Goal: Task Accomplishment & Management: Manage account settings

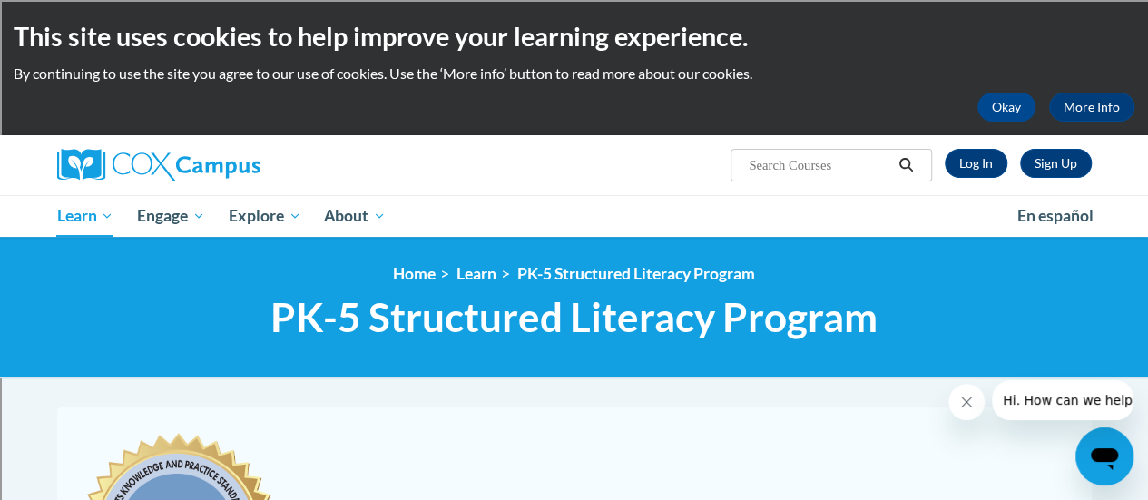
click at [974, 179] on div "Sign Up Log In Search Search..." at bounding box center [751, 158] width 708 height 46
click at [978, 161] on link "Log In" at bounding box center [975, 163] width 63 height 29
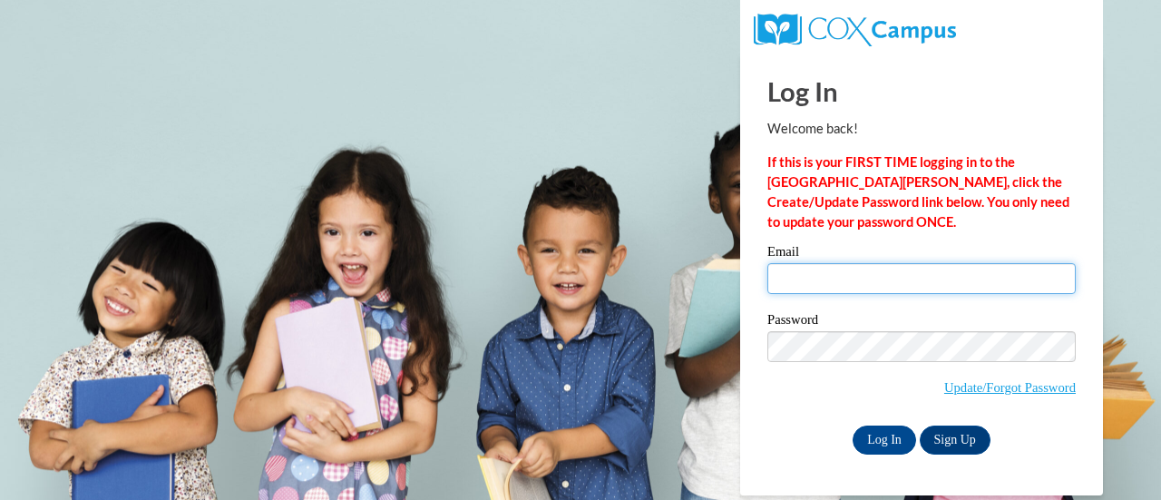
click at [862, 282] on input "Email" at bounding box center [921, 278] width 308 height 31
type input "[PERSON_NAME][EMAIL_ADDRESS][PERSON_NAME][DOMAIN_NAME]"
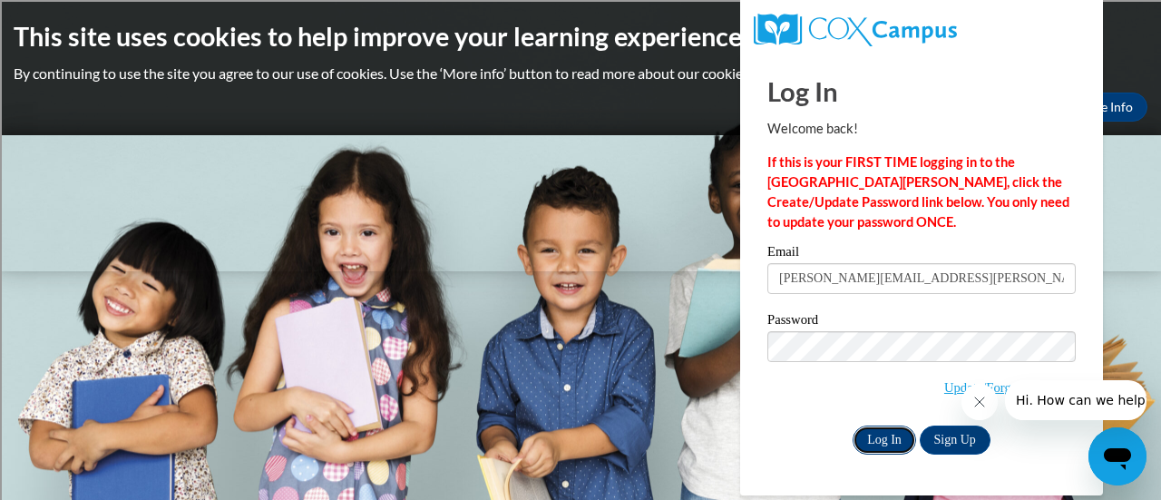
click at [884, 442] on input "Log In" at bounding box center [885, 439] width 64 height 29
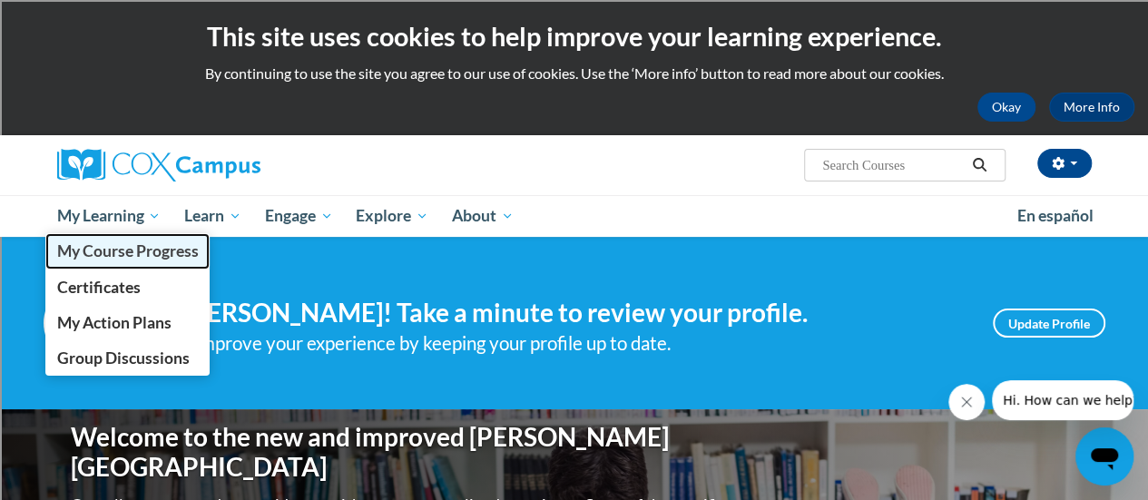
click at [163, 257] on span "My Course Progress" at bounding box center [127, 250] width 142 height 19
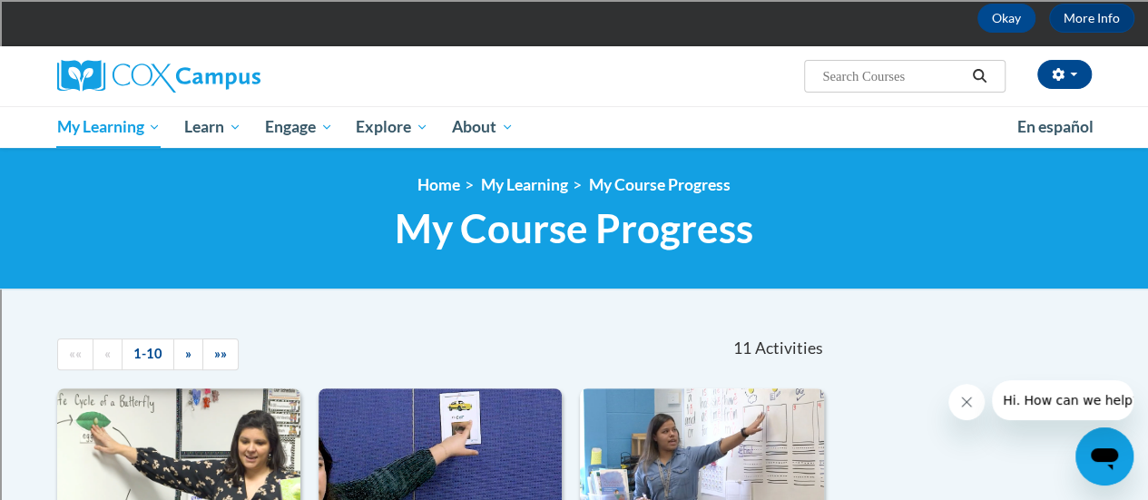
scroll to position [85, 0]
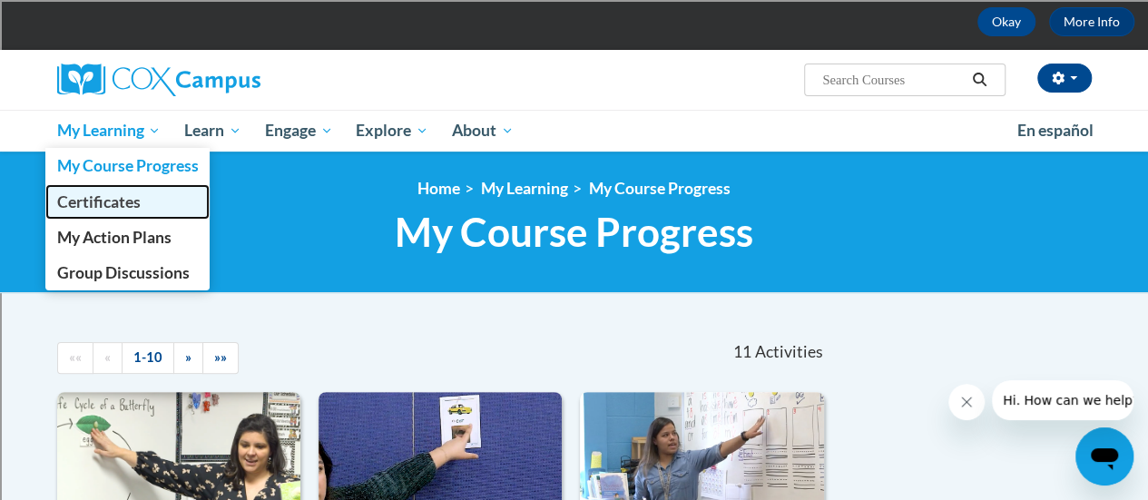
click at [124, 214] on link "Certificates" at bounding box center [127, 201] width 165 height 35
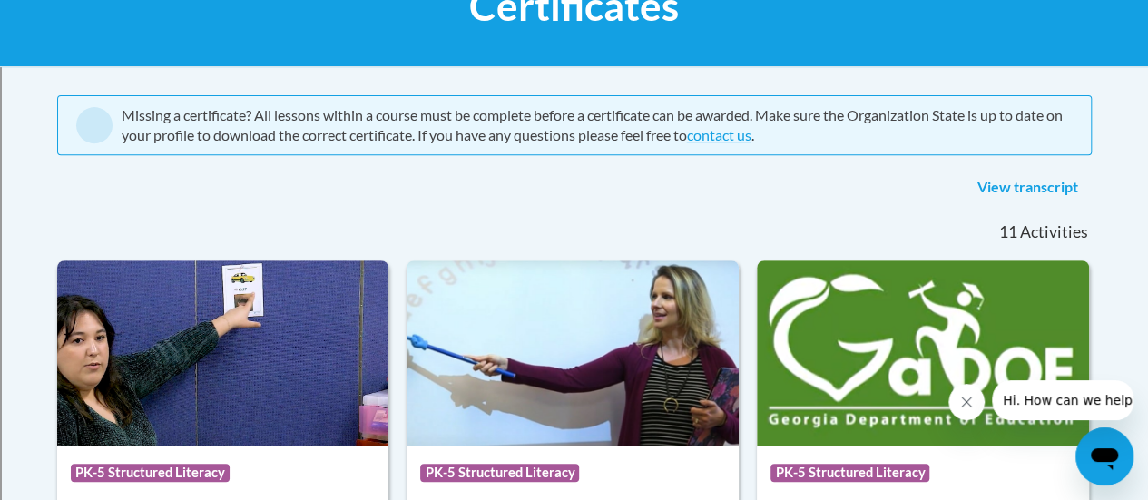
scroll to position [316, 0]
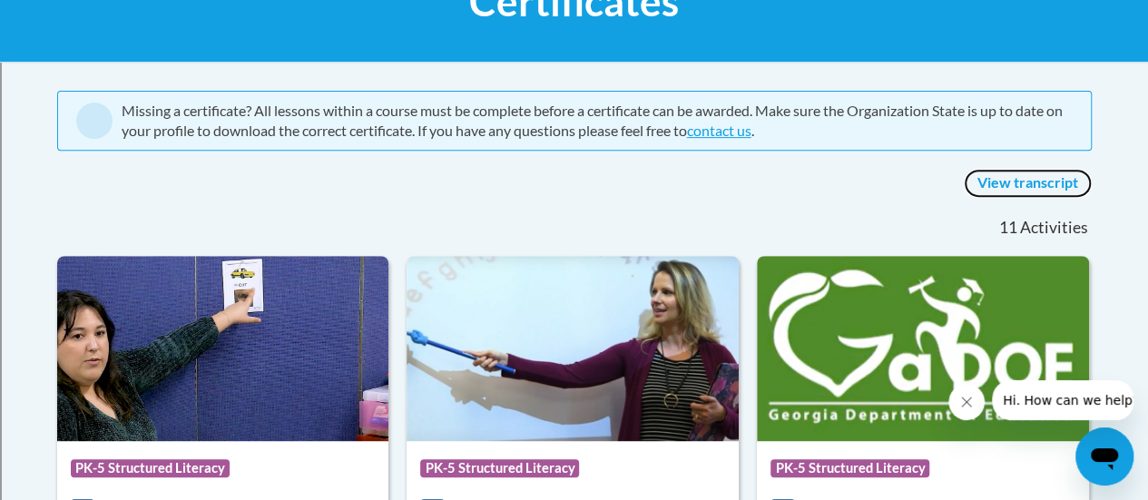
click at [1018, 181] on link "View transcript" at bounding box center [1027, 183] width 128 height 29
